Goal: Task Accomplishment & Management: Manage account settings

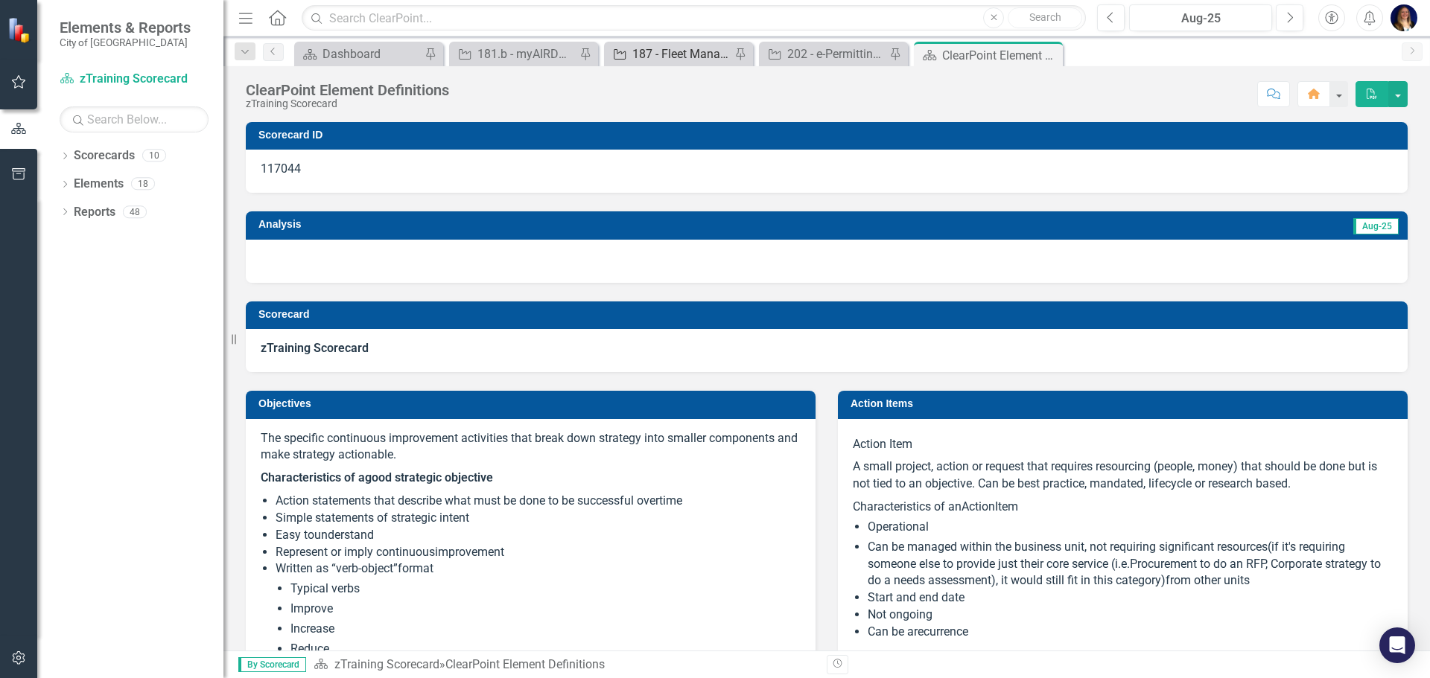
click at [649, 47] on div "187 - Fleet Management" at bounding box center [681, 54] width 98 height 19
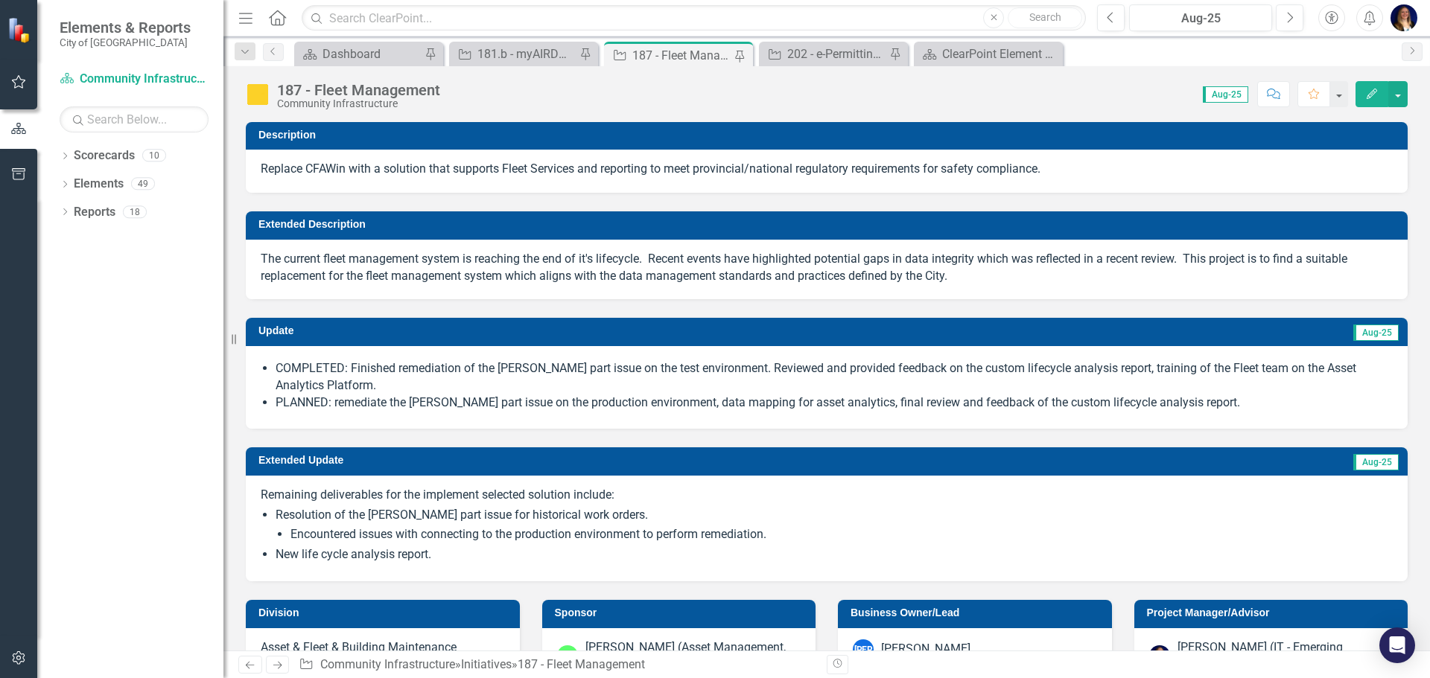
checkbox input "true"
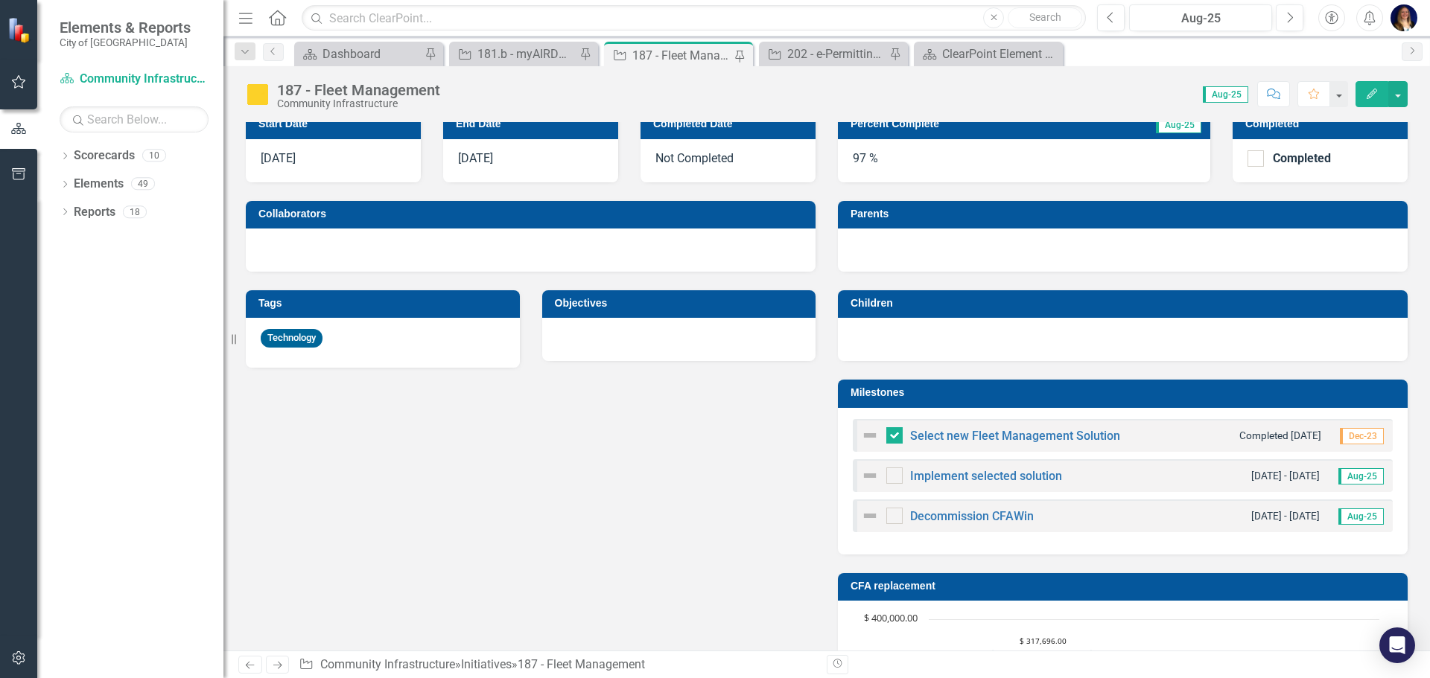
scroll to position [149, 0]
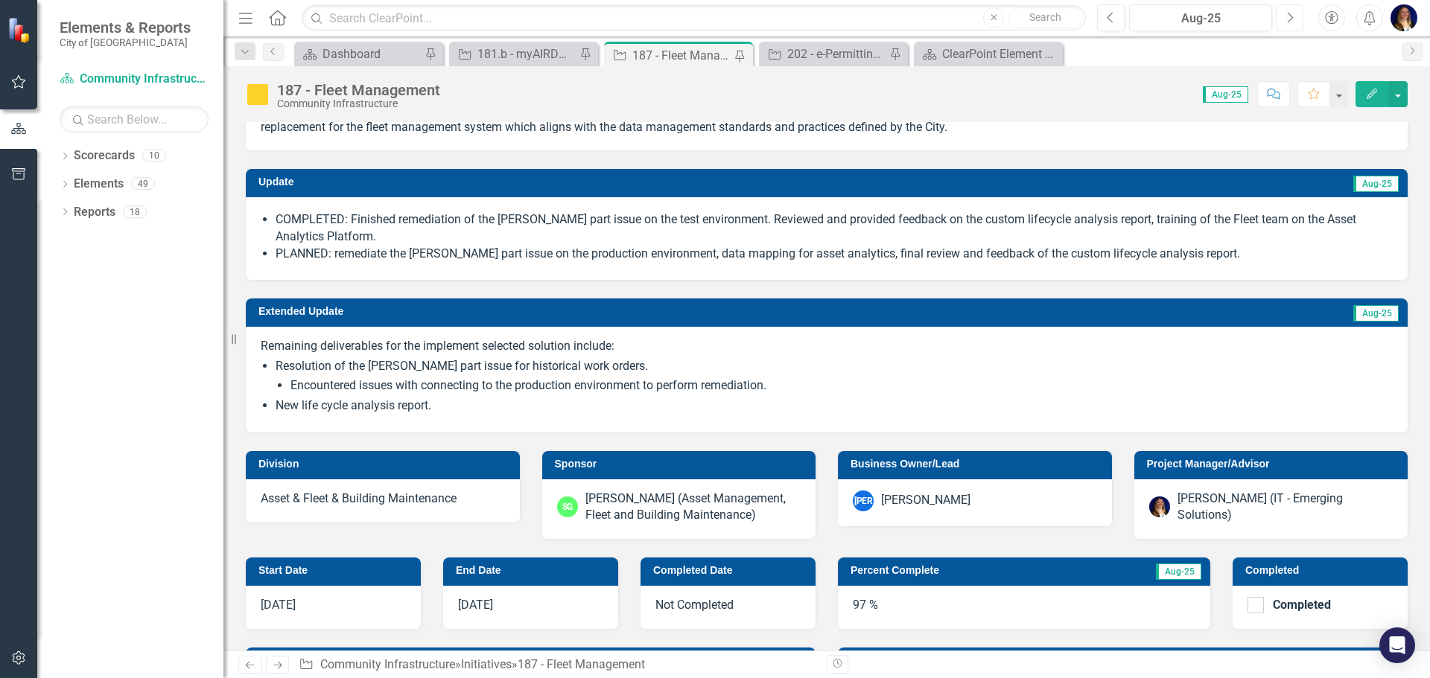
click at [1287, 22] on icon "button" at bounding box center [1290, 17] width 6 height 10
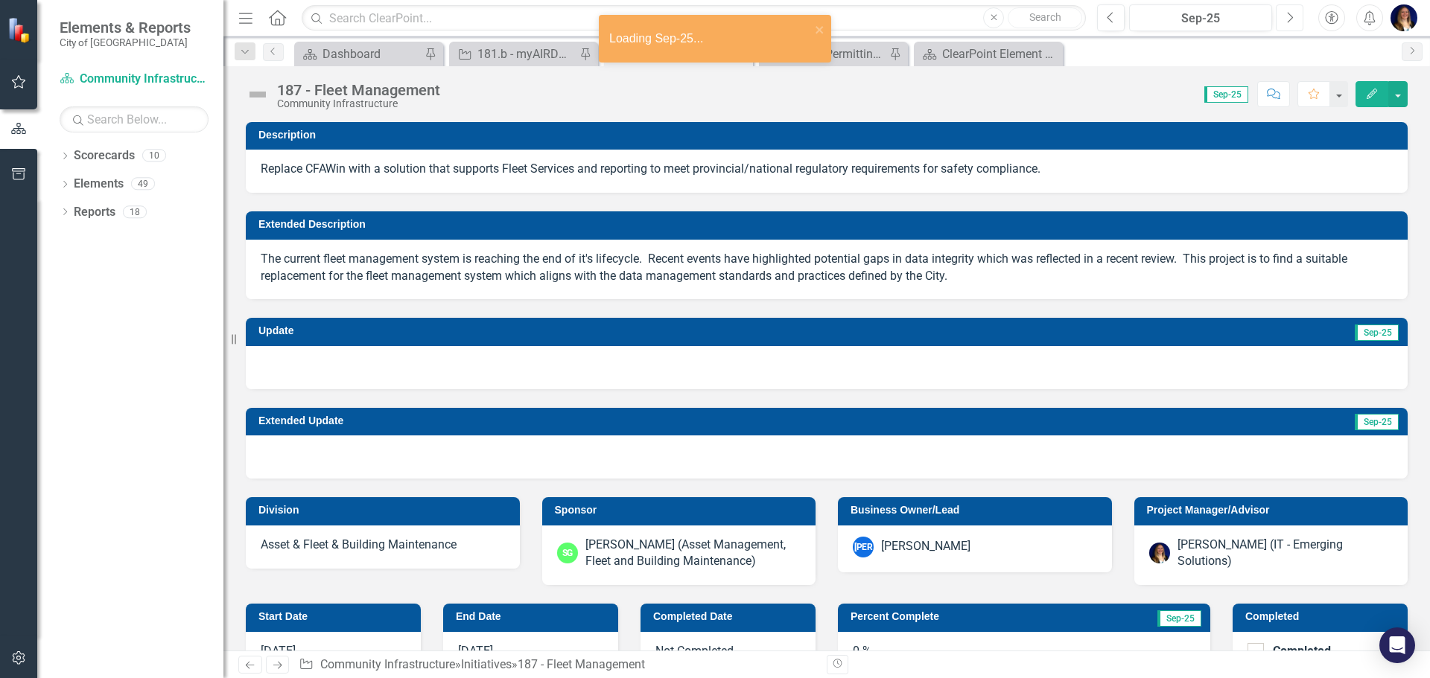
checkbox input "true"
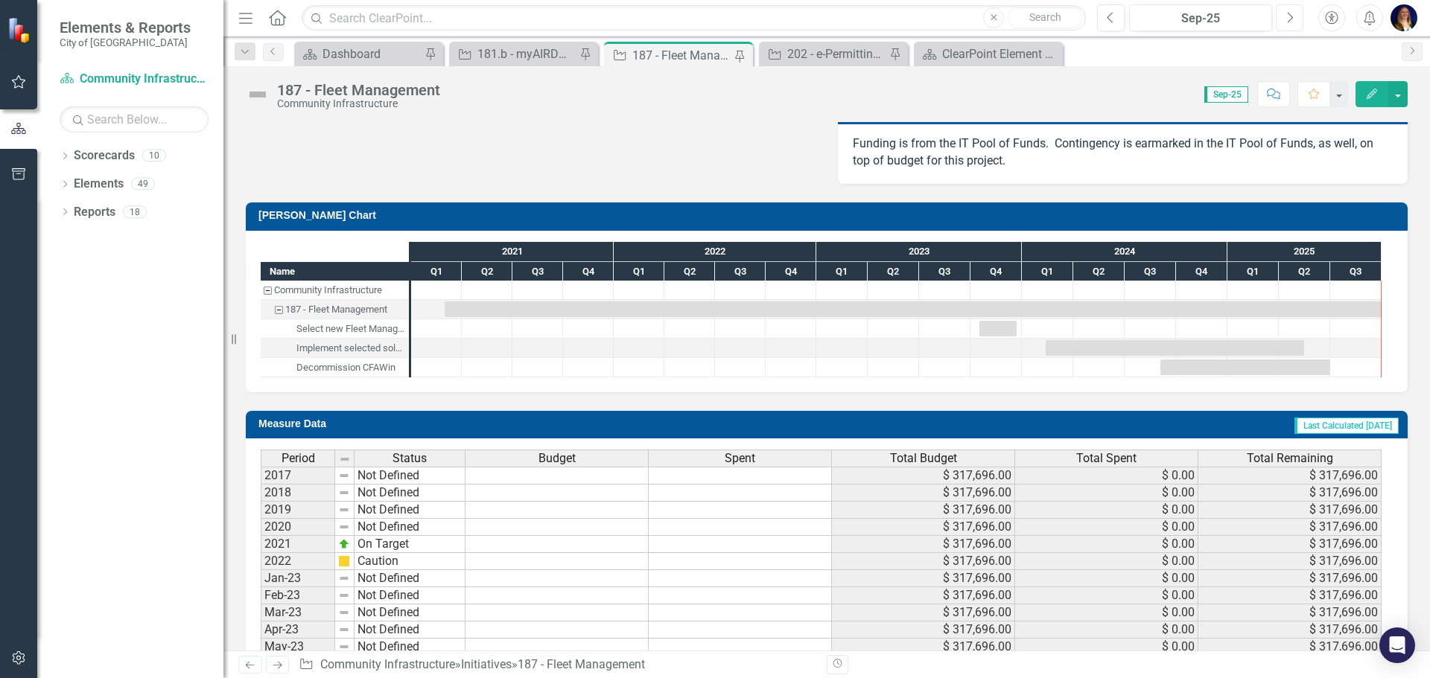
scroll to position [1891, 0]
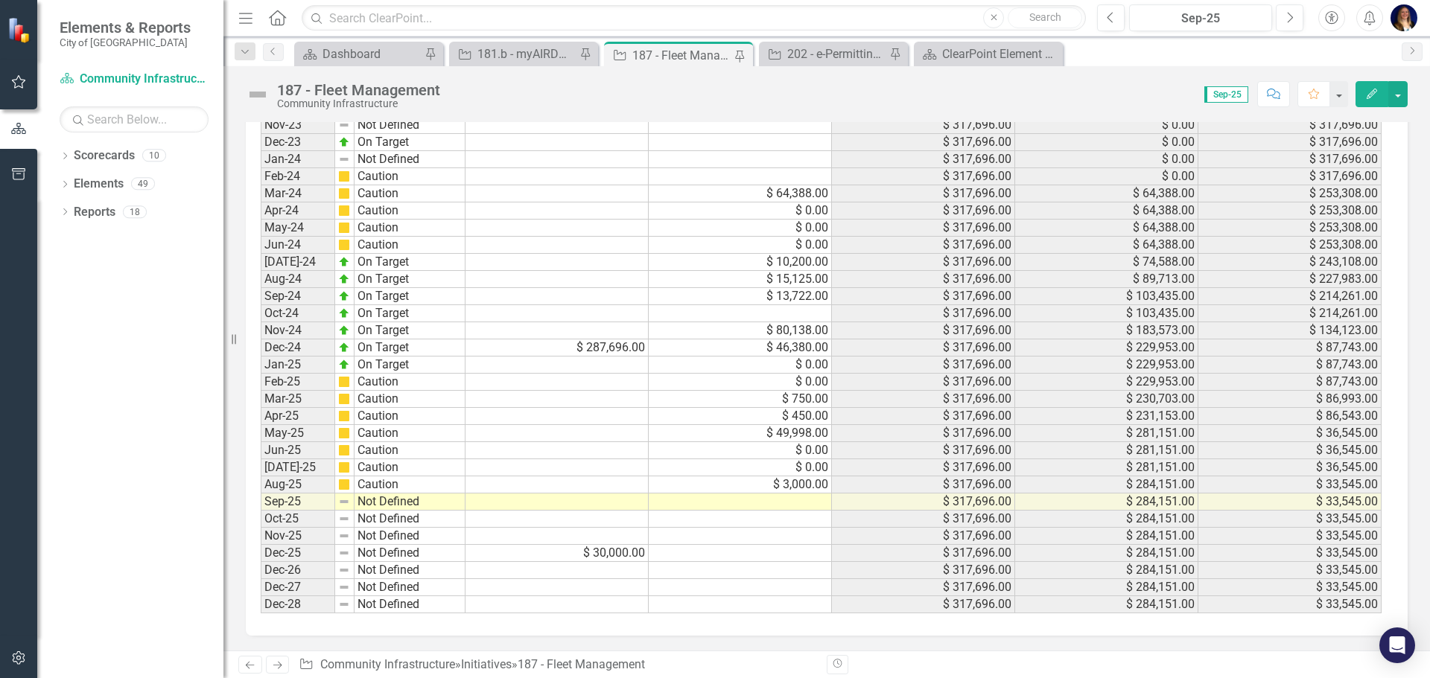
click at [758, 496] on td at bounding box center [740, 502] width 183 height 17
click at [763, 485] on td "$ 3,000.00" at bounding box center [740, 485] width 183 height 17
click at [756, 499] on td at bounding box center [740, 502] width 183 height 17
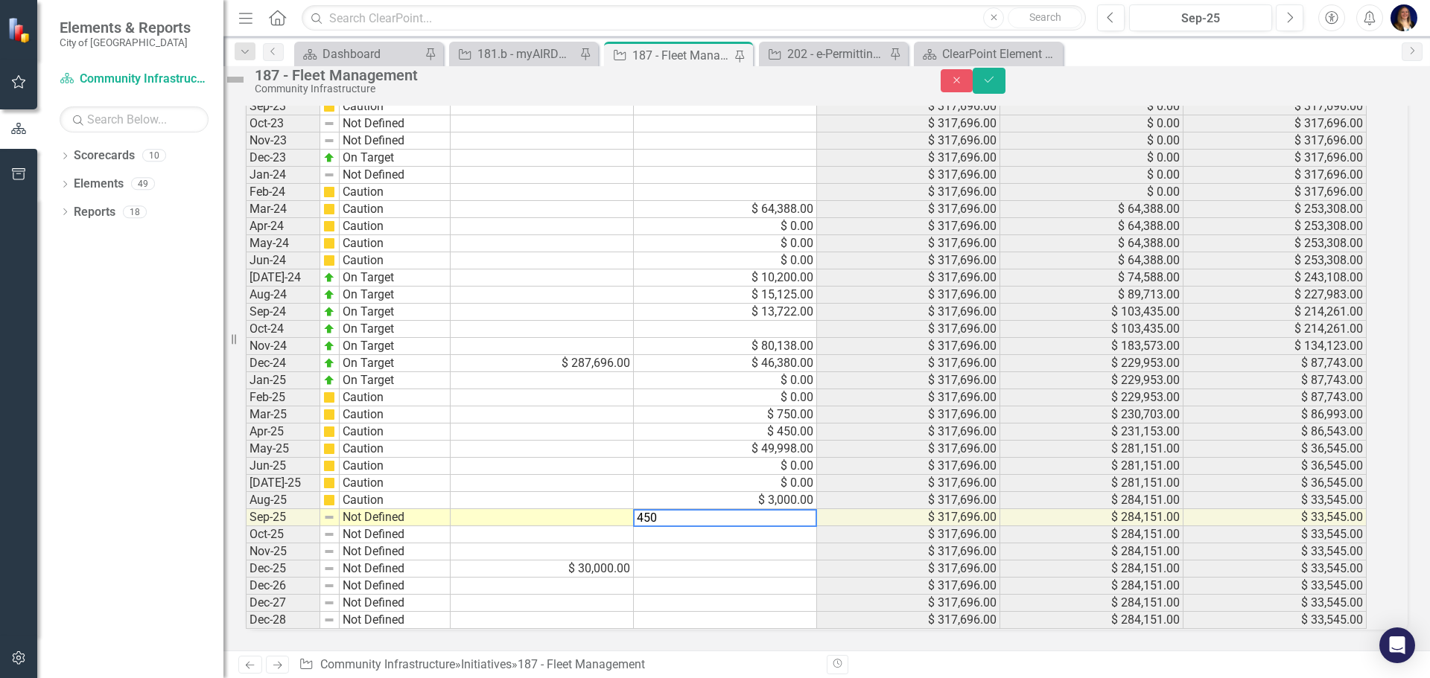
scroll to position [1899, 0]
type textarea "4500"
click at [996, 85] on icon "Save" at bounding box center [988, 79] width 13 height 10
